Goal: Task Accomplishment & Management: Manage account settings

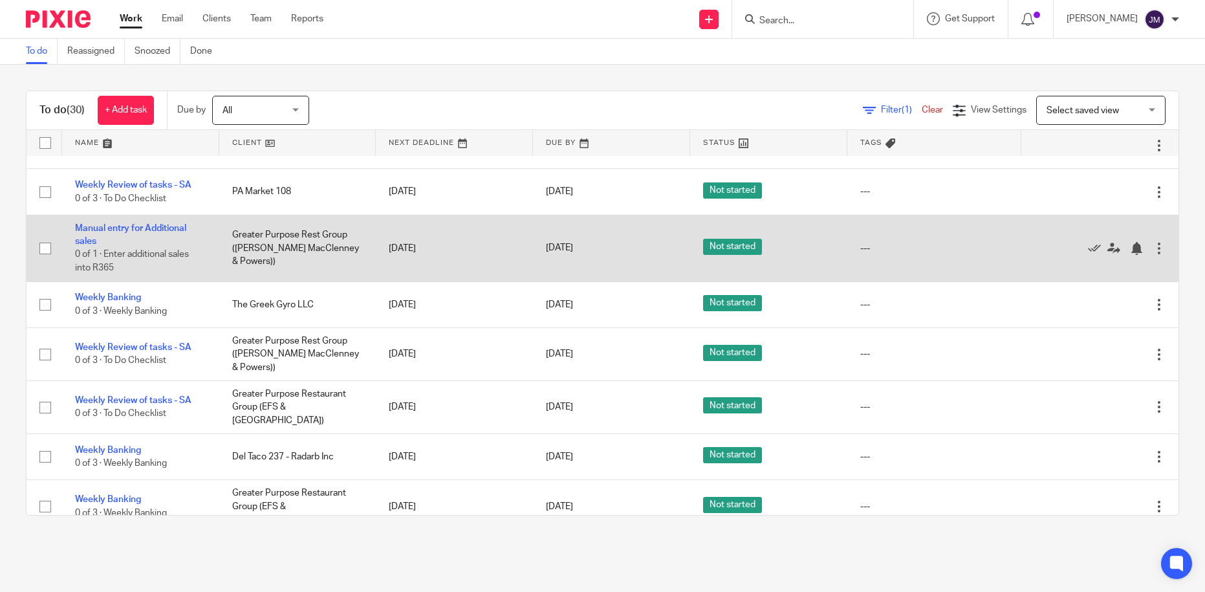
scroll to position [952, 0]
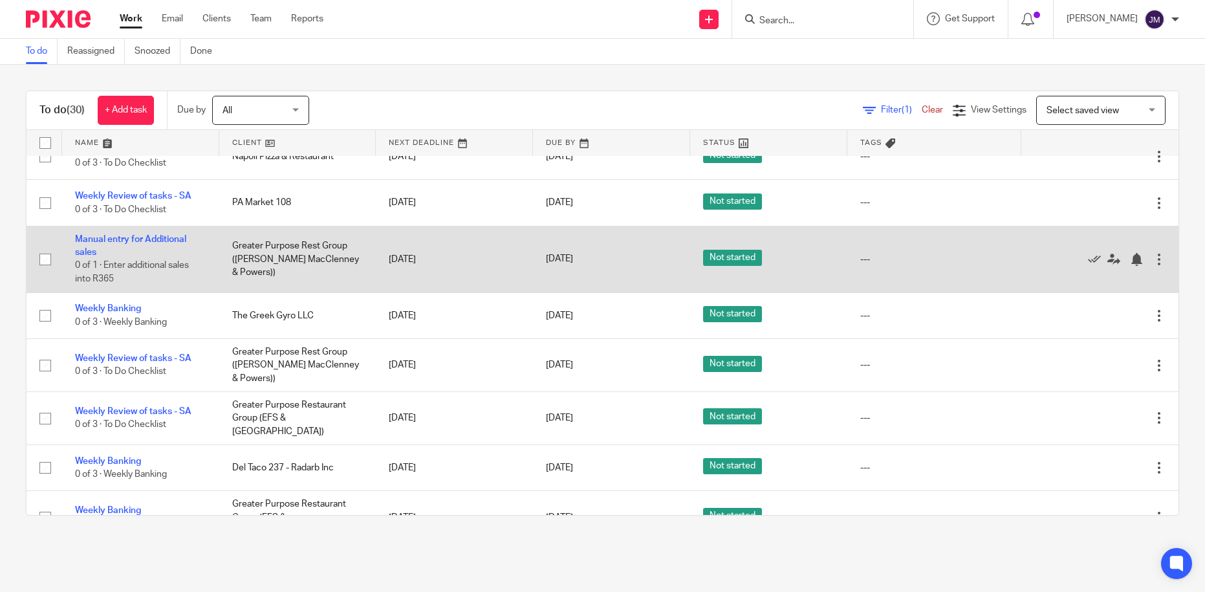
click at [47, 247] on input "checkbox" at bounding box center [45, 259] width 25 height 25
checkbox input "true"
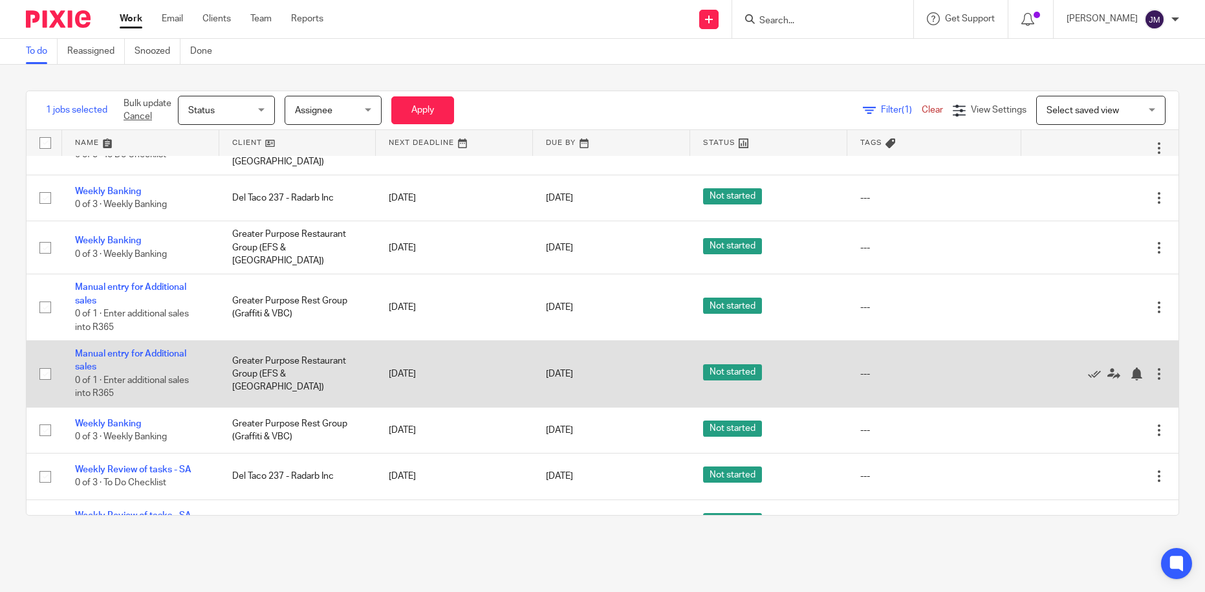
scroll to position [1230, 0]
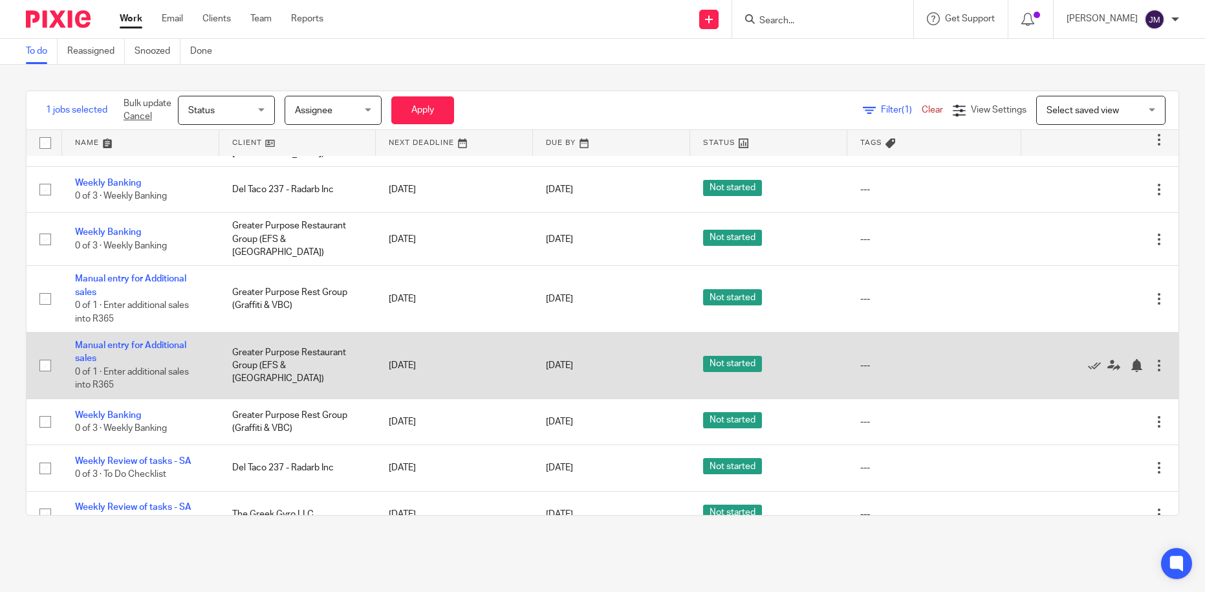
click at [45, 353] on input "checkbox" at bounding box center [45, 365] width 25 height 25
checkbox input "true"
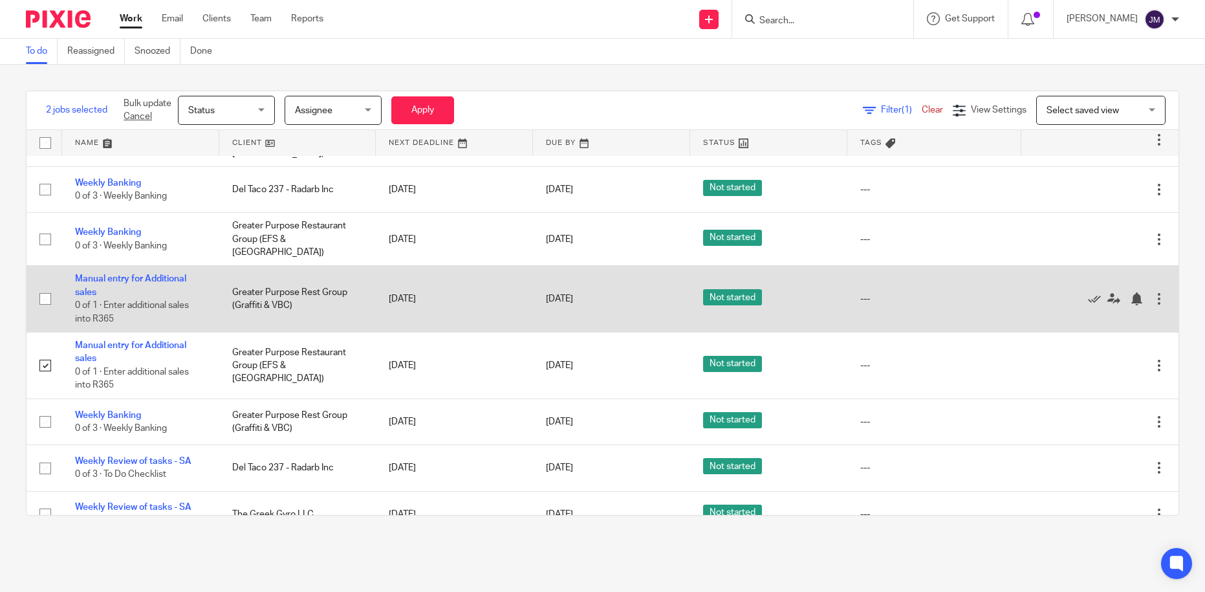
click at [38, 287] on input "checkbox" at bounding box center [45, 299] width 25 height 25
checkbox input "true"
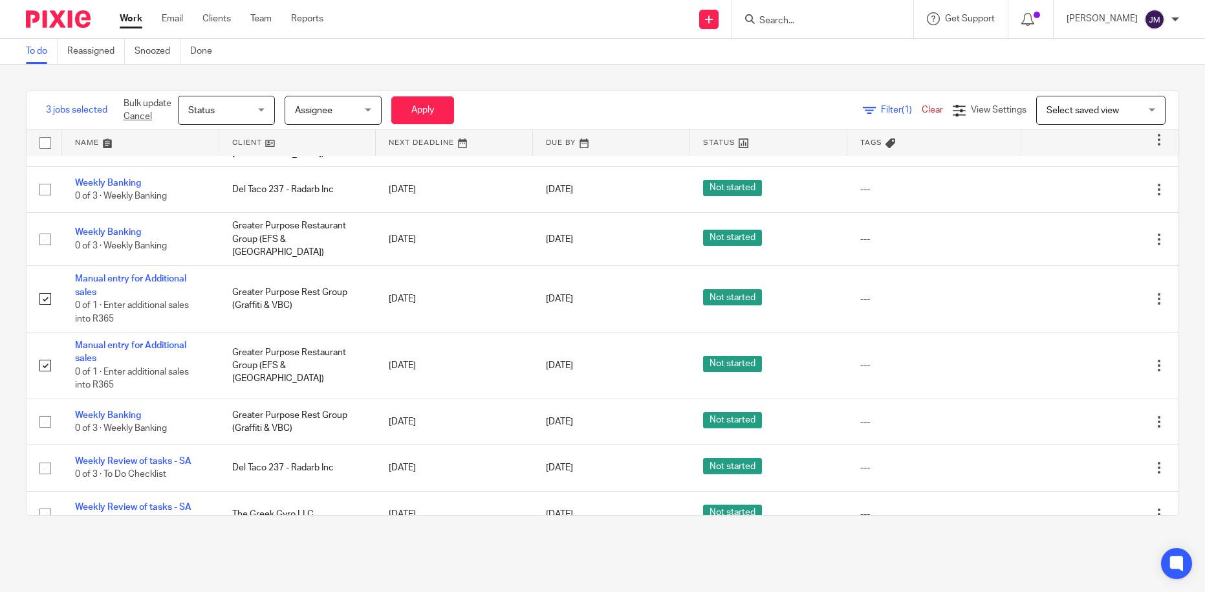
click at [246, 106] on span "Status" at bounding box center [222, 109] width 69 height 27
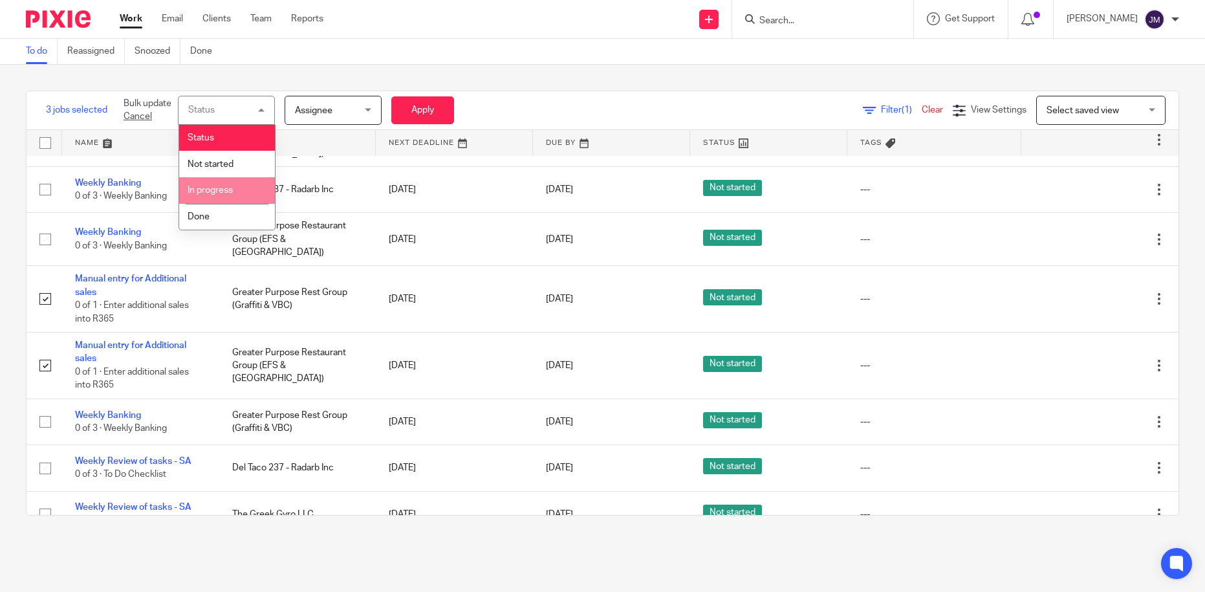
click at [225, 198] on li "In progress" at bounding box center [227, 190] width 96 height 27
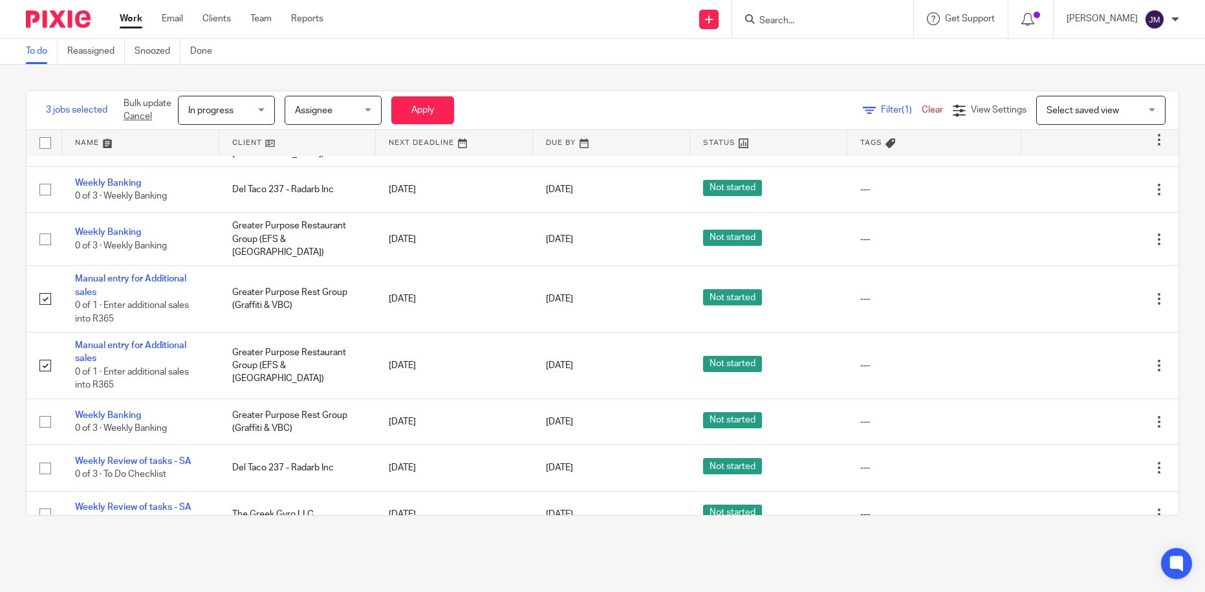
click at [259, 104] on div "In progress In progress" at bounding box center [226, 110] width 97 height 29
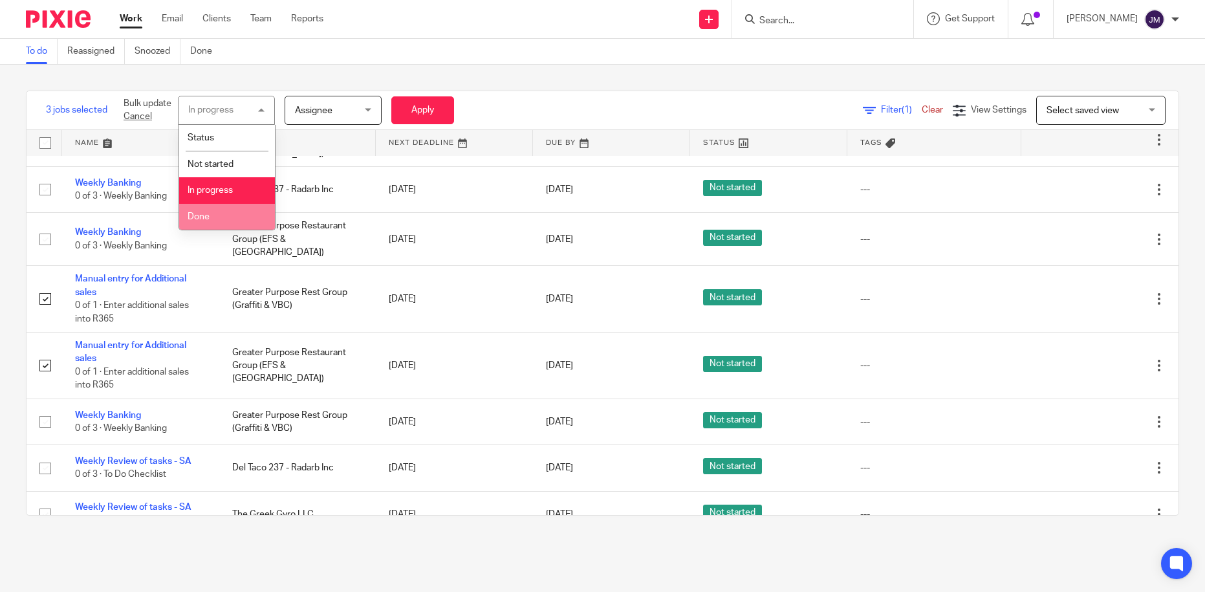
click at [241, 214] on li "Done" at bounding box center [227, 217] width 96 height 27
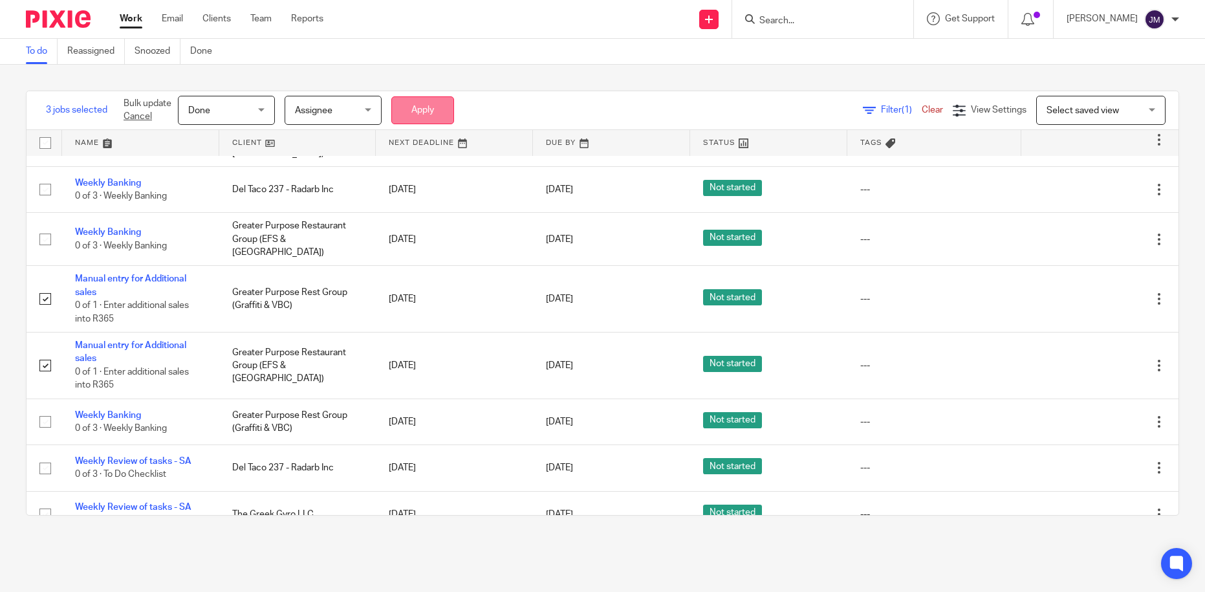
drag, startPoint x: 388, startPoint y: 109, endPoint x: 400, endPoint y: 112, distance: 12.6
click at [389, 109] on form "Bulk update Cancel Done Done Status Not started In progress Done 3 Assignee Ass…" at bounding box center [289, 110] width 331 height 29
click at [426, 118] on button "Apply" at bounding box center [422, 110] width 63 height 28
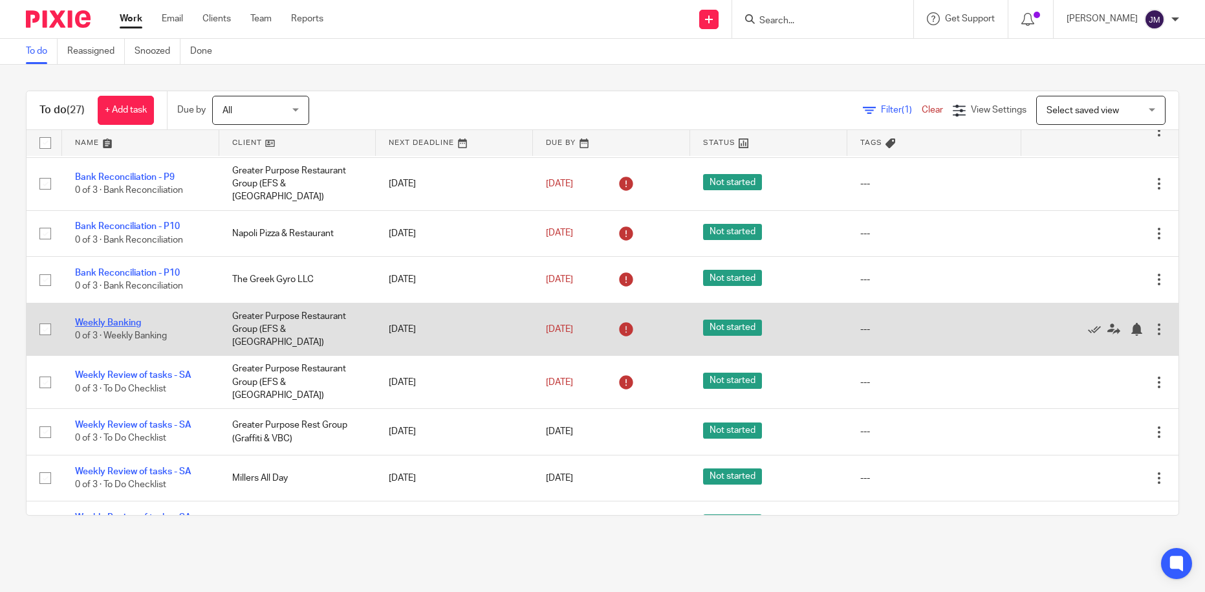
scroll to position [439, 0]
click at [139, 318] on link "Weekly Banking" at bounding box center [108, 322] width 66 height 9
